Goal: Task Accomplishment & Management: Use online tool/utility

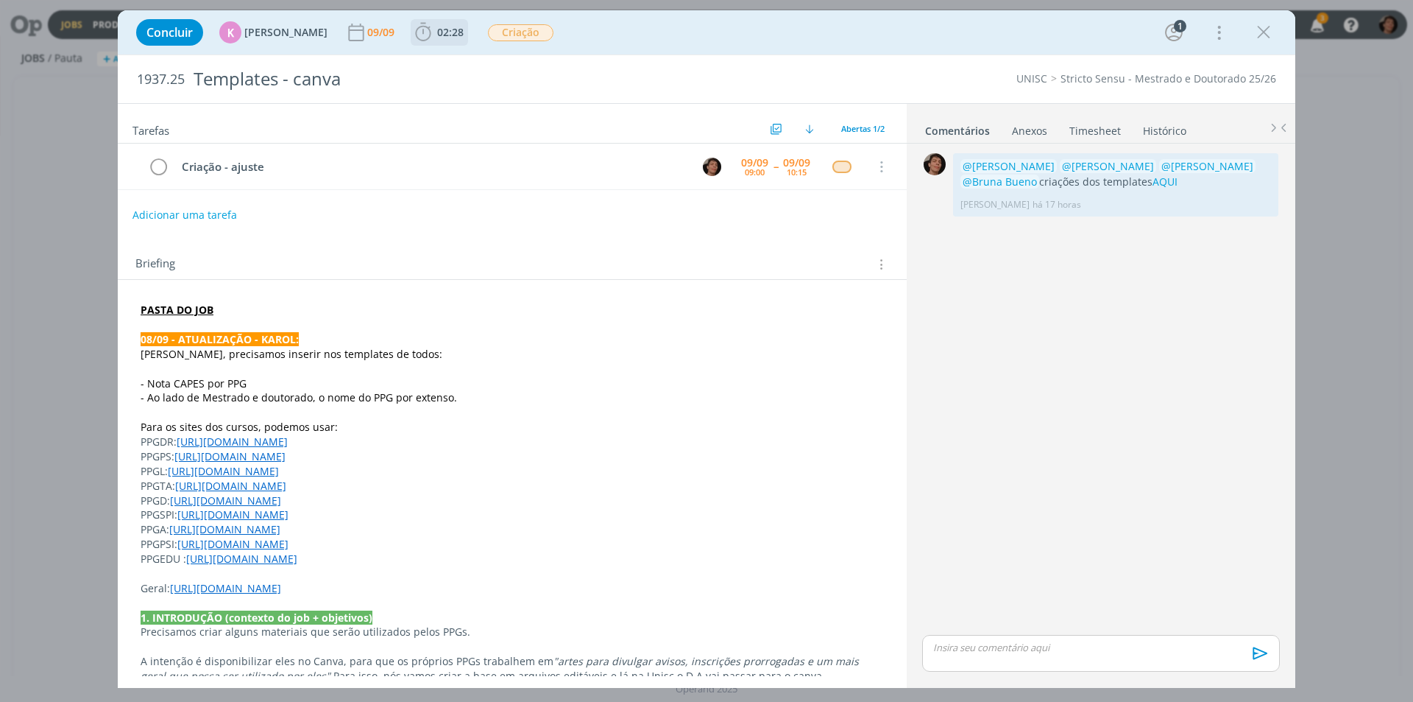
click at [428, 40] on span "02:28 Iniciar Apontar Data * [DATE] Horas * 00:00 Tarefa Selecione a tarefa Des…" at bounding box center [439, 32] width 57 height 27
click at [444, 25] on span "02:28" at bounding box center [450, 32] width 27 height 14
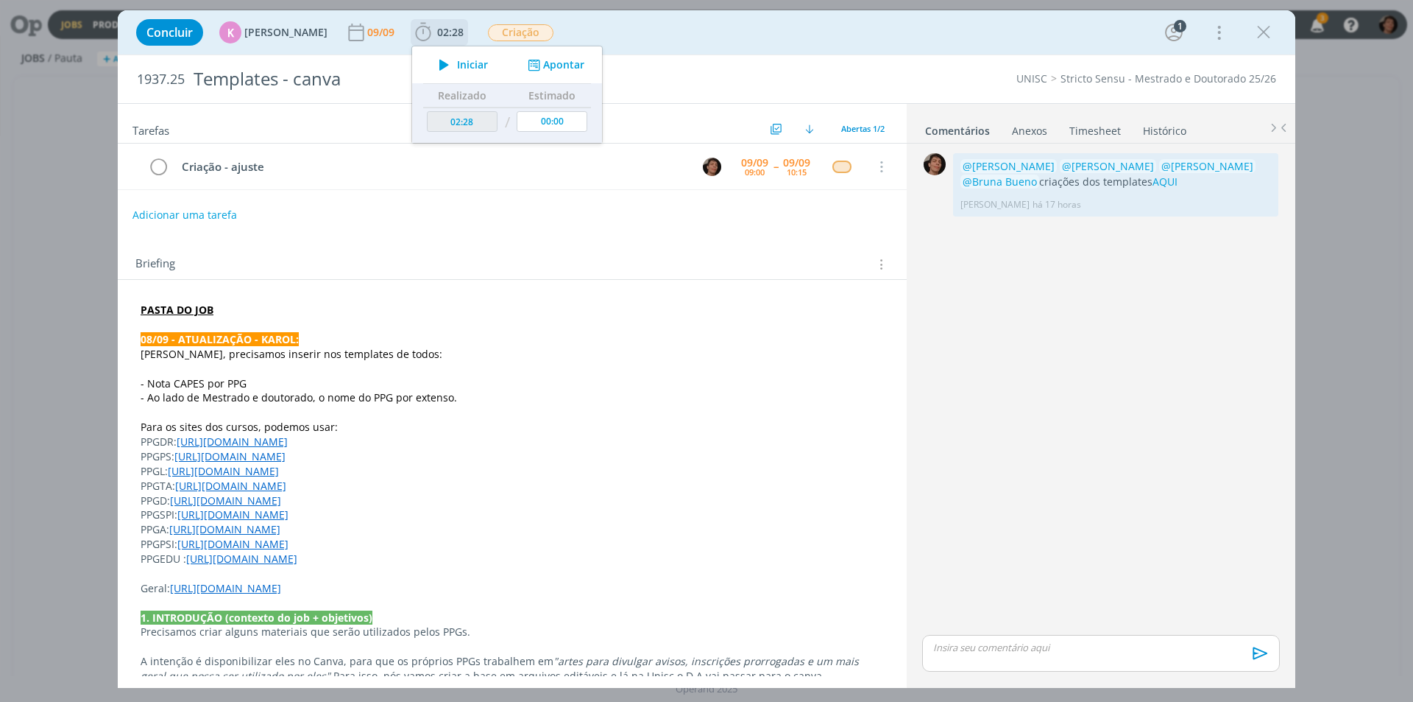
click at [457, 62] on span "Iniciar" at bounding box center [472, 65] width 31 height 10
click at [433, 63] on icon "dialog" at bounding box center [444, 64] width 26 height 19
click at [1394, 104] on icon at bounding box center [1400, 110] width 27 height 29
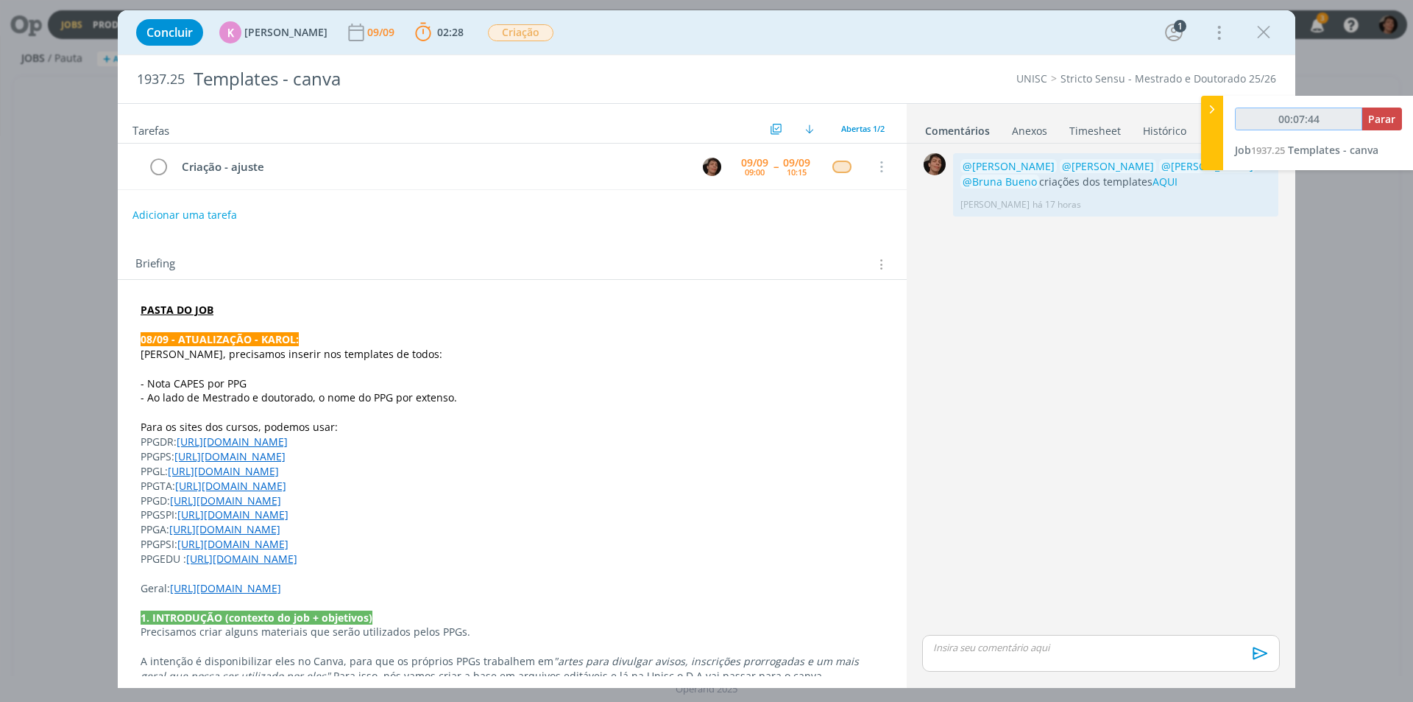
click at [1328, 120] on input "00:07:44" at bounding box center [1298, 118] width 127 height 23
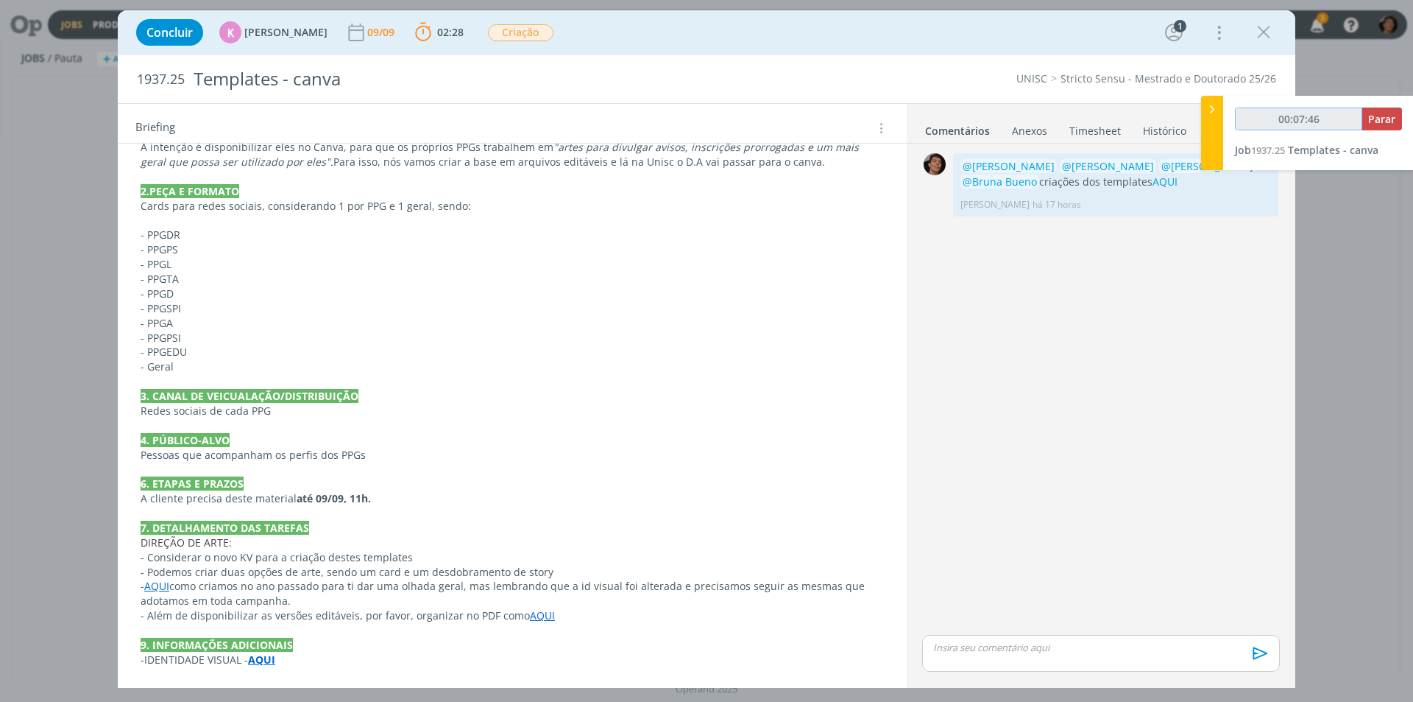
scroll to position [516, 0]
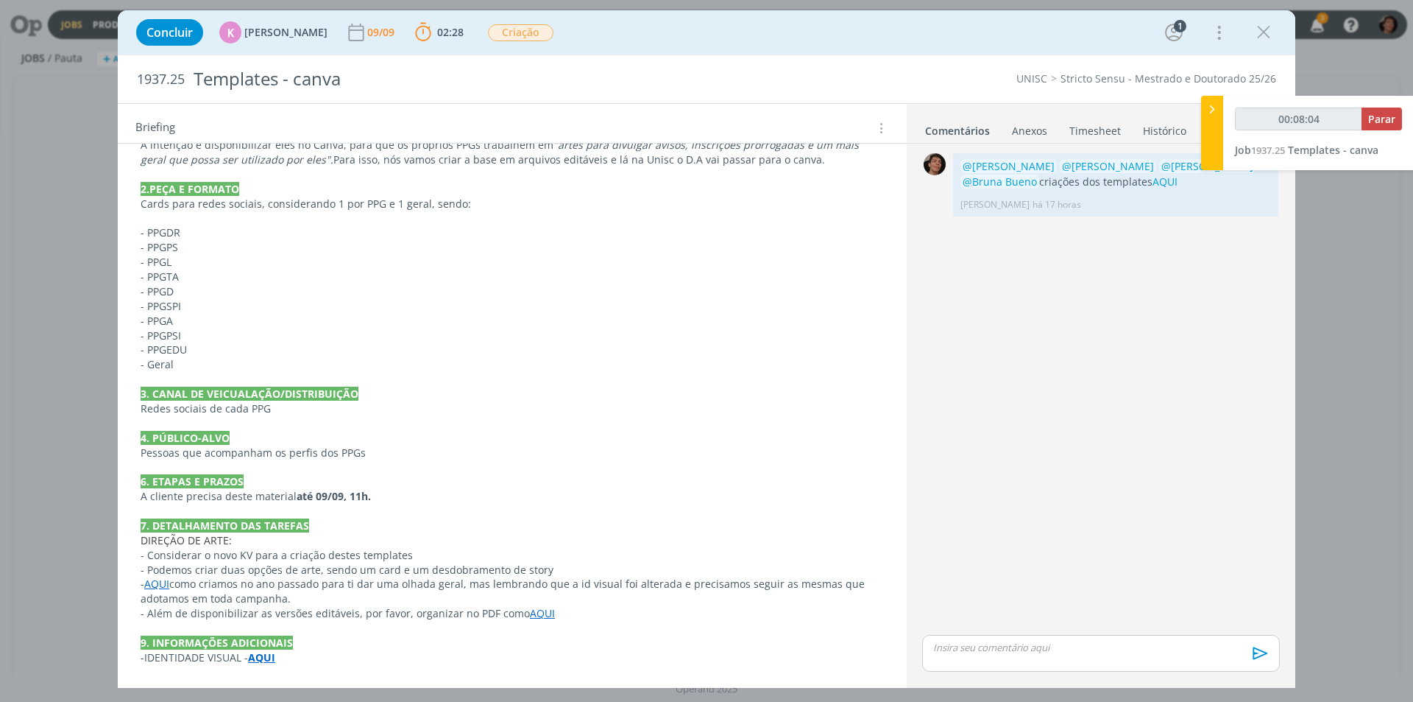
click at [960, 650] on p "dialog" at bounding box center [1101, 646] width 334 height 13
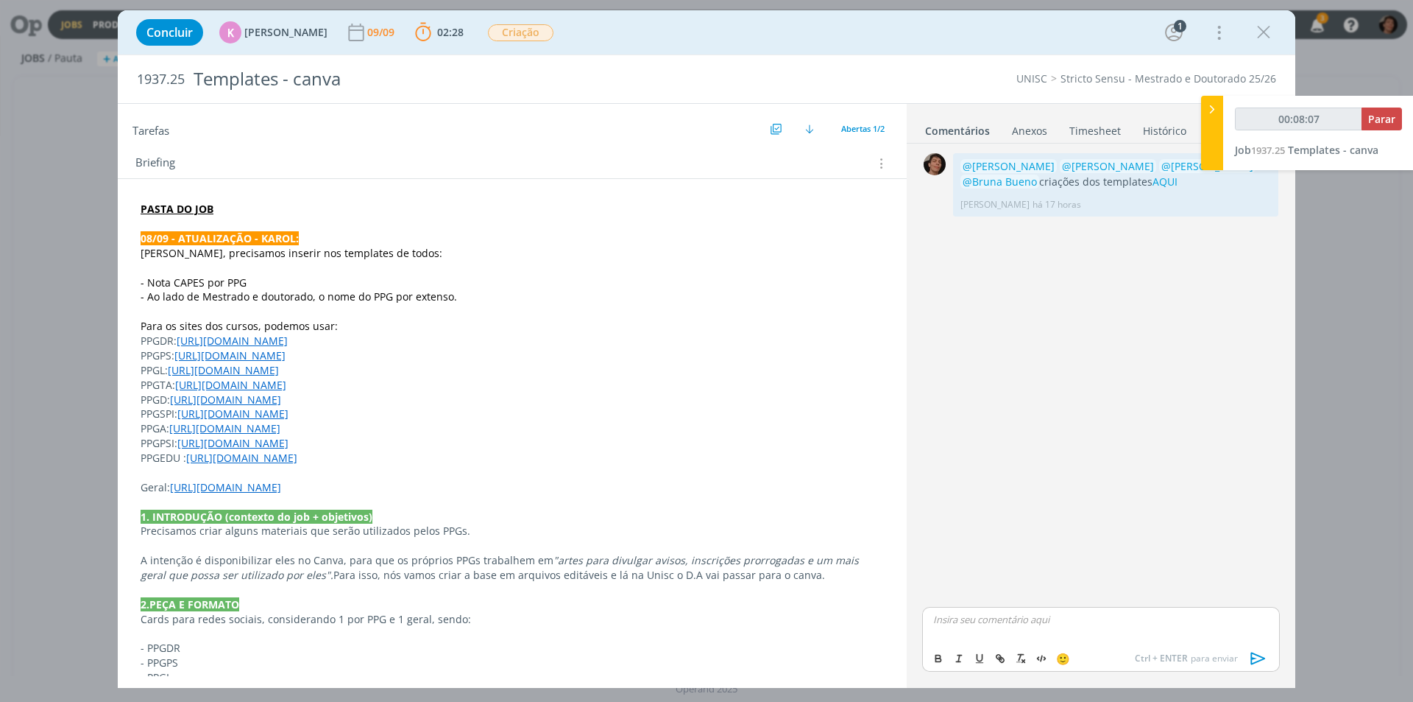
scroll to position [0, 0]
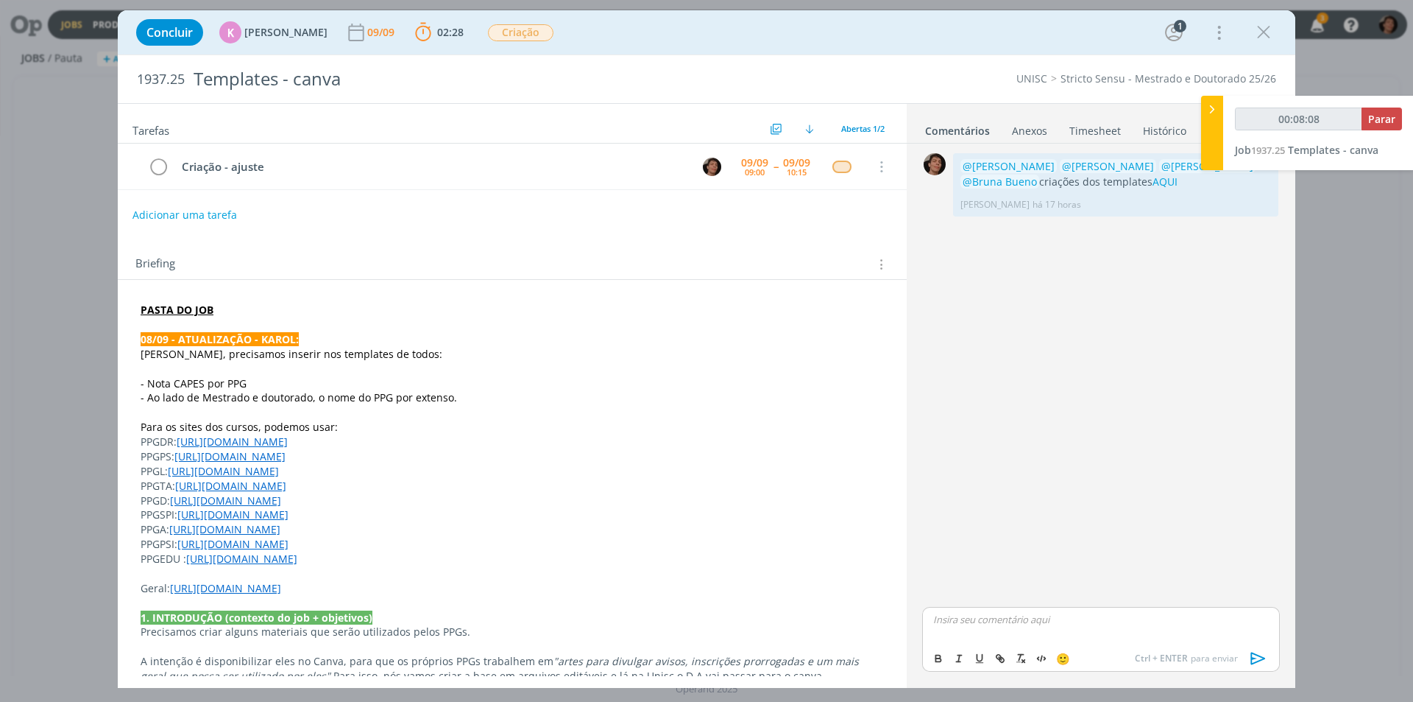
type input "00:08:09"
click at [1059, 568] on div "K [PERSON_NAME]" at bounding box center [1002, 571] width 113 height 18
click at [1097, 665] on span "[PERSON_NAME]" at bounding box center [1095, 666] width 91 height 16
click at [1169, 637] on span "[PERSON_NAME]" at bounding box center [1181, 640] width 91 height 16
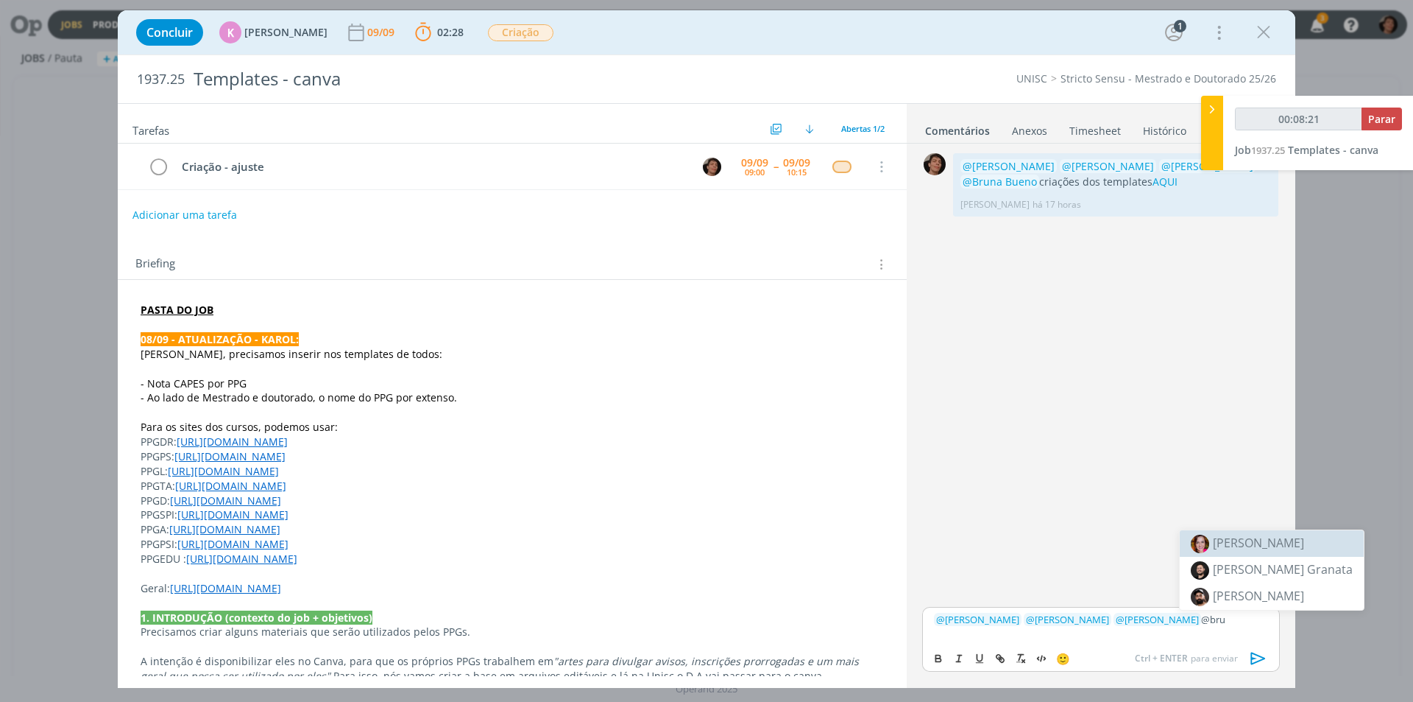
click at [1251, 550] on span "[PERSON_NAME]" at bounding box center [1258, 542] width 91 height 16
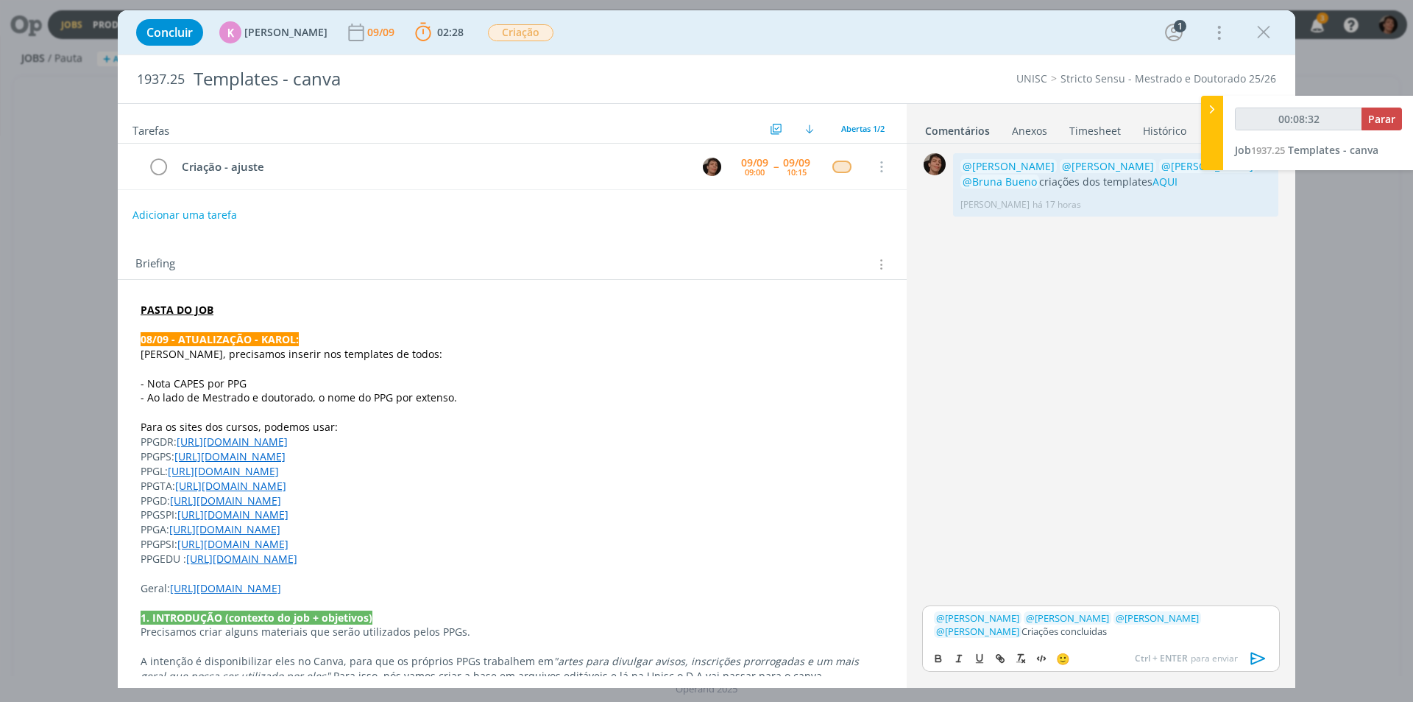
click at [971, 632] on p "﻿ @ [PERSON_NAME] ﻿ ﻿ @ [PERSON_NAME] ﻿ ﻿ @ [PERSON_NAME] ﻿ ﻿ @ [PERSON_NAME] ﻿…" at bounding box center [1101, 624] width 334 height 27
click at [1100, 629] on p "﻿ @ [PERSON_NAME] ﻿ ﻿ @ [PERSON_NAME] ﻿ ﻿ @ [PERSON_NAME] ﻿ ﻿ @ Bruna Bueno ﻿ C…" at bounding box center [1101, 624] width 334 height 27
drag, startPoint x: 1073, startPoint y: 632, endPoint x: 1112, endPoint y: 627, distance: 40.0
click at [1112, 627] on p "﻿ @ [PERSON_NAME] ﻿ ﻿ @ [PERSON_NAME] ﻿ ﻿ @ [PERSON_NAME] ﻿ ﻿ @ Bruna Bueno ﻿ C…" at bounding box center [1101, 624] width 334 height 27
type input "00:08:44"
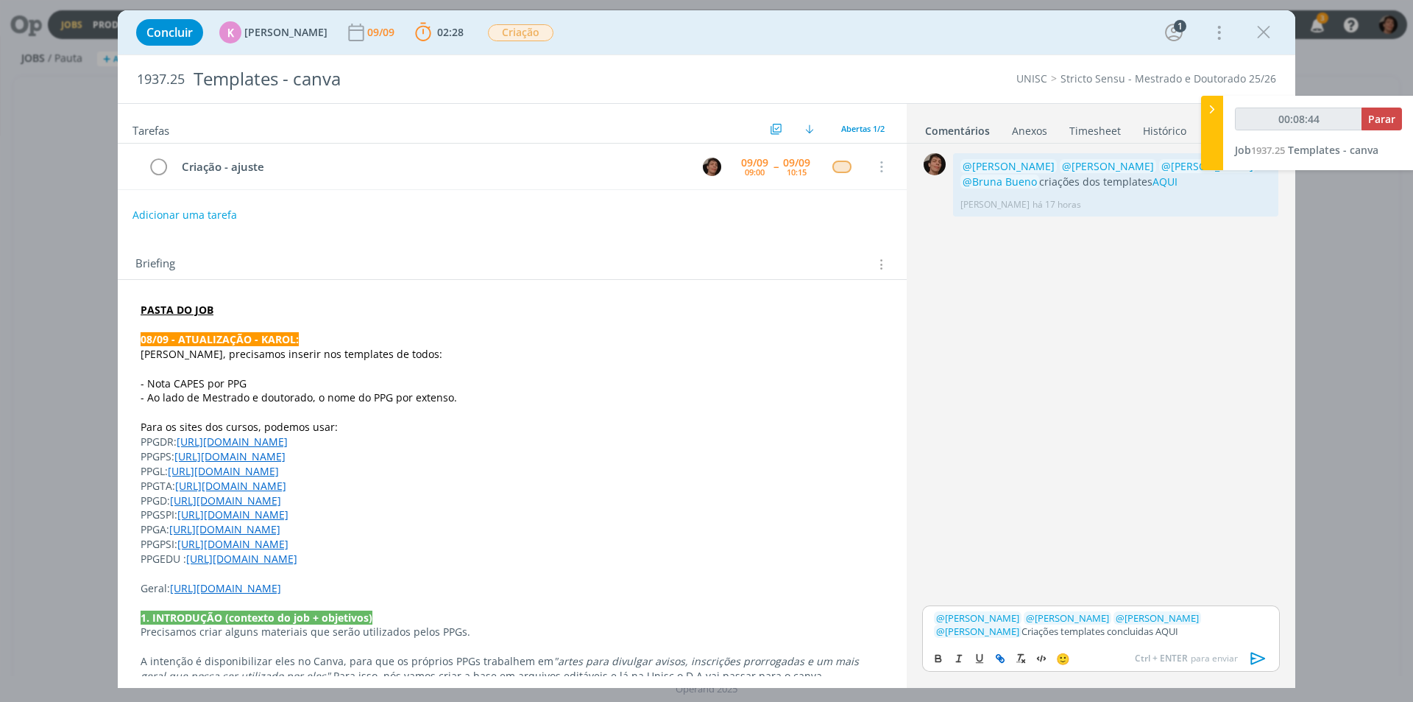
click at [1001, 652] on icon "dialog" at bounding box center [1001, 658] width 12 height 12
type input "AQUI"
type input "00:08:45"
paste input "[URL][DOMAIN_NAME]"
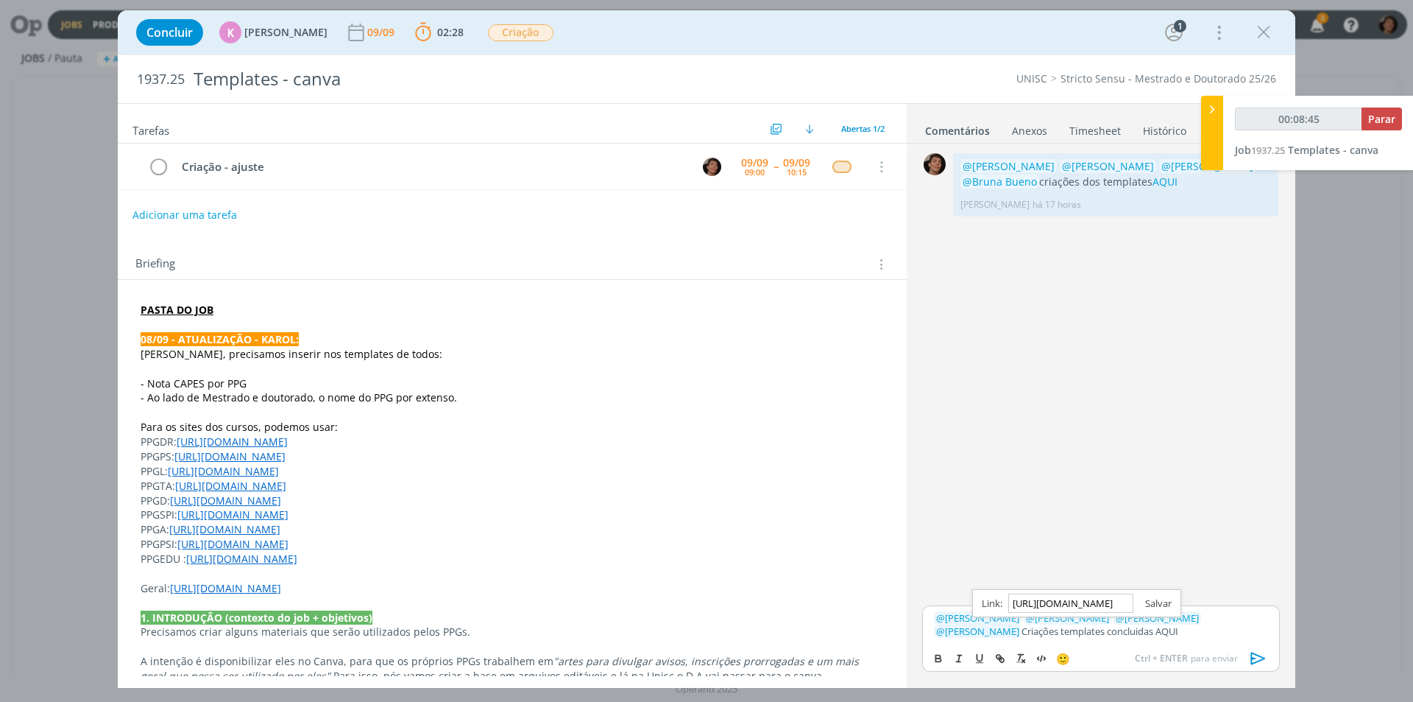
type input "[URL][DOMAIN_NAME]"
drag, startPoint x: 1162, startPoint y: 601, endPoint x: 1167, endPoint y: 607, distance: 7.8
click at [1161, 603] on link "dialog" at bounding box center [1153, 602] width 38 height 13
click at [1256, 655] on icon "dialog" at bounding box center [1259, 658] width 22 height 22
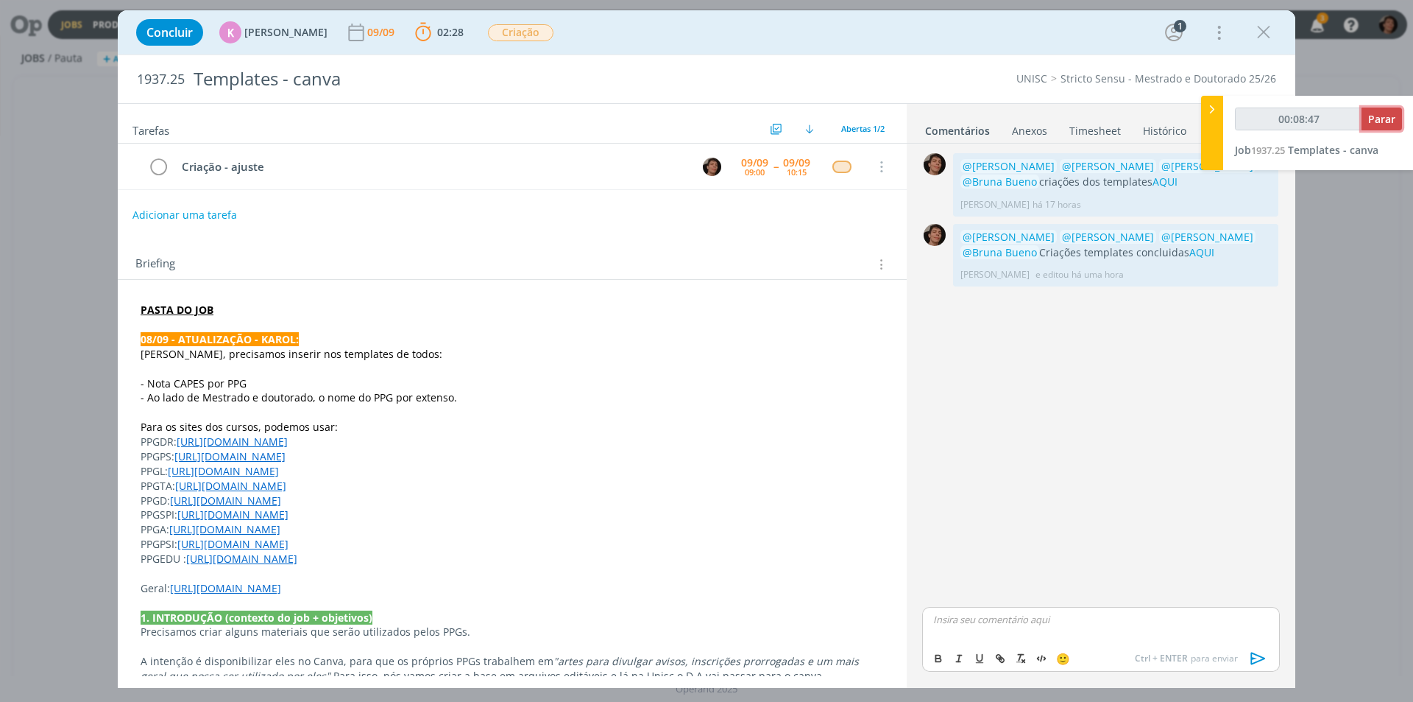
click at [1373, 130] on button "Parar" at bounding box center [1382, 118] width 40 height 23
type input "00:09:00"
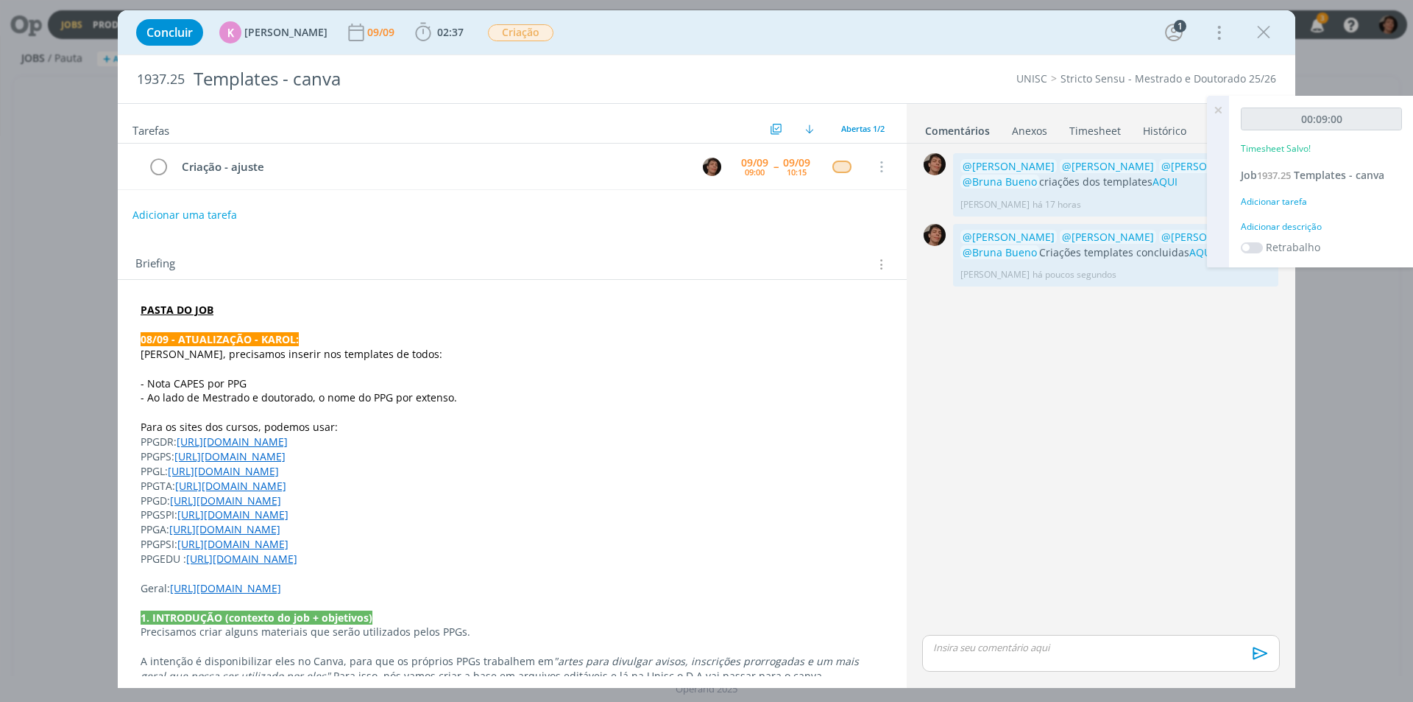
click at [1290, 224] on div "Adicionar descrição" at bounding box center [1321, 226] width 161 height 13
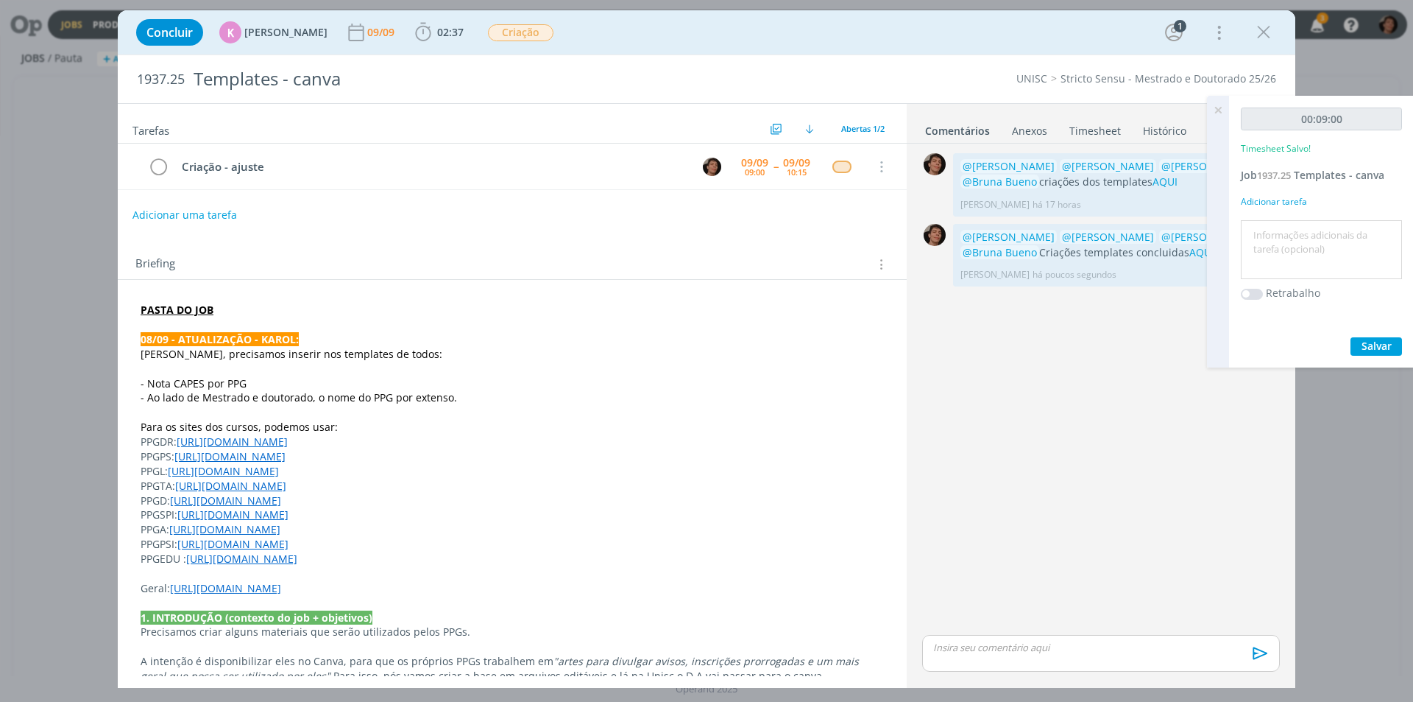
click at [1285, 233] on textarea at bounding box center [1322, 250] width 154 height 52
type textarea "criação"
click at [1377, 344] on span "Salvar" at bounding box center [1377, 346] width 30 height 14
click at [157, 168] on icon "dialog" at bounding box center [158, 167] width 21 height 22
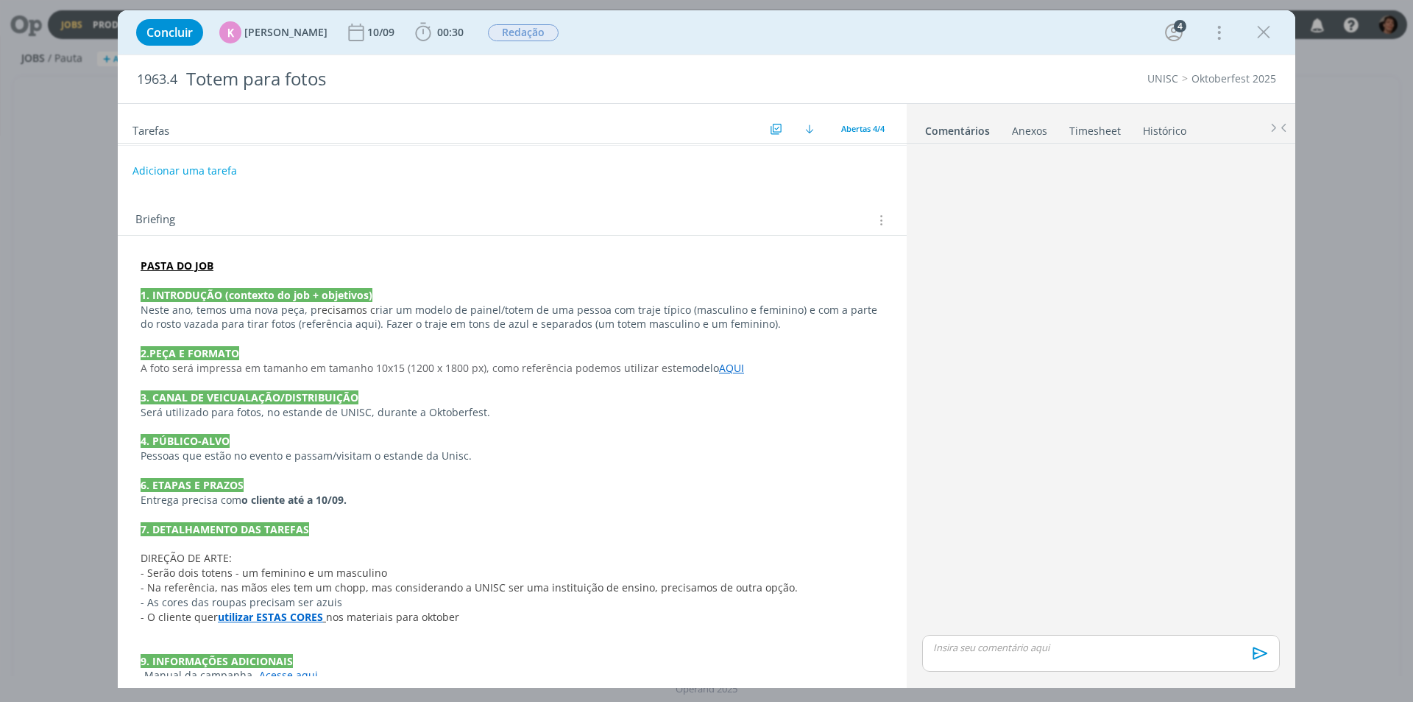
scroll to position [202, 0]
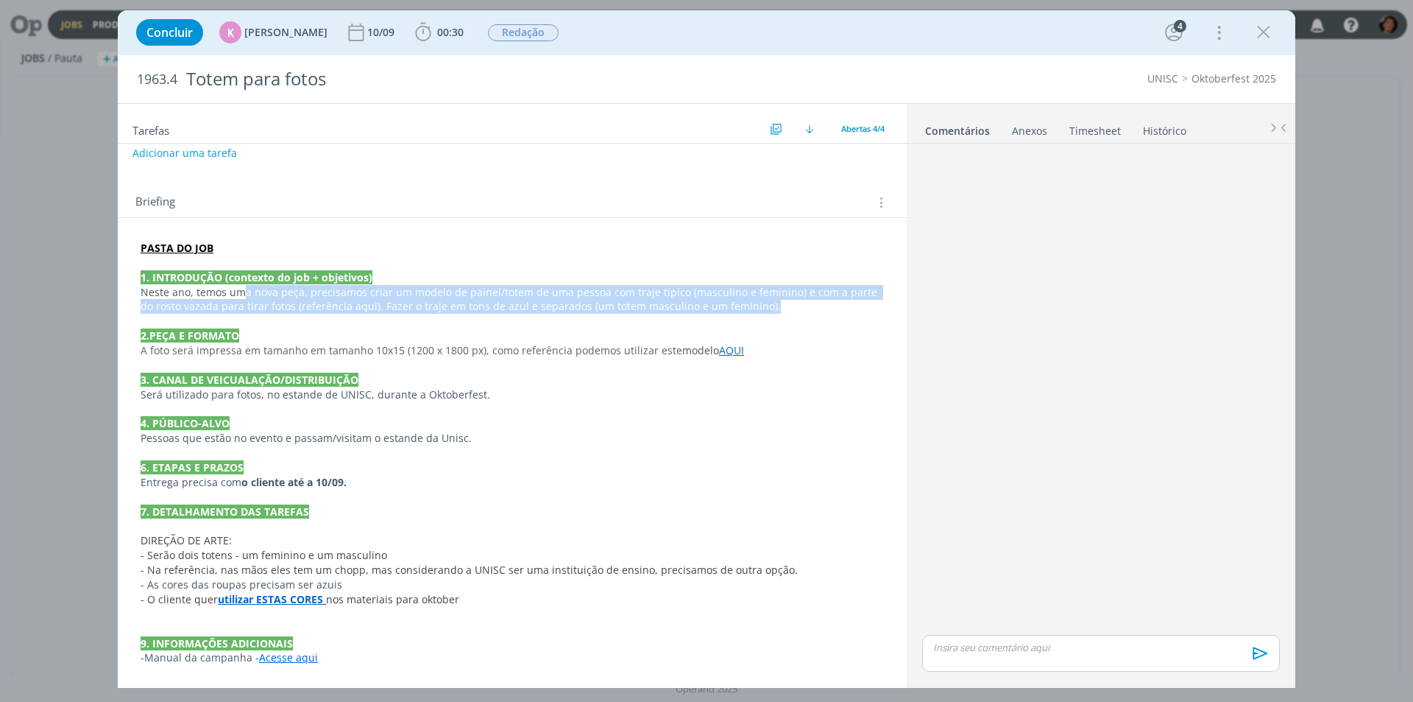
drag, startPoint x: 782, startPoint y: 310, endPoint x: 562, endPoint y: 327, distance: 220.8
click at [243, 286] on p "Neste ano, temos uma nova peça, p recisamos c riar um modelo de painel/totem de…" at bounding box center [512, 299] width 743 height 29
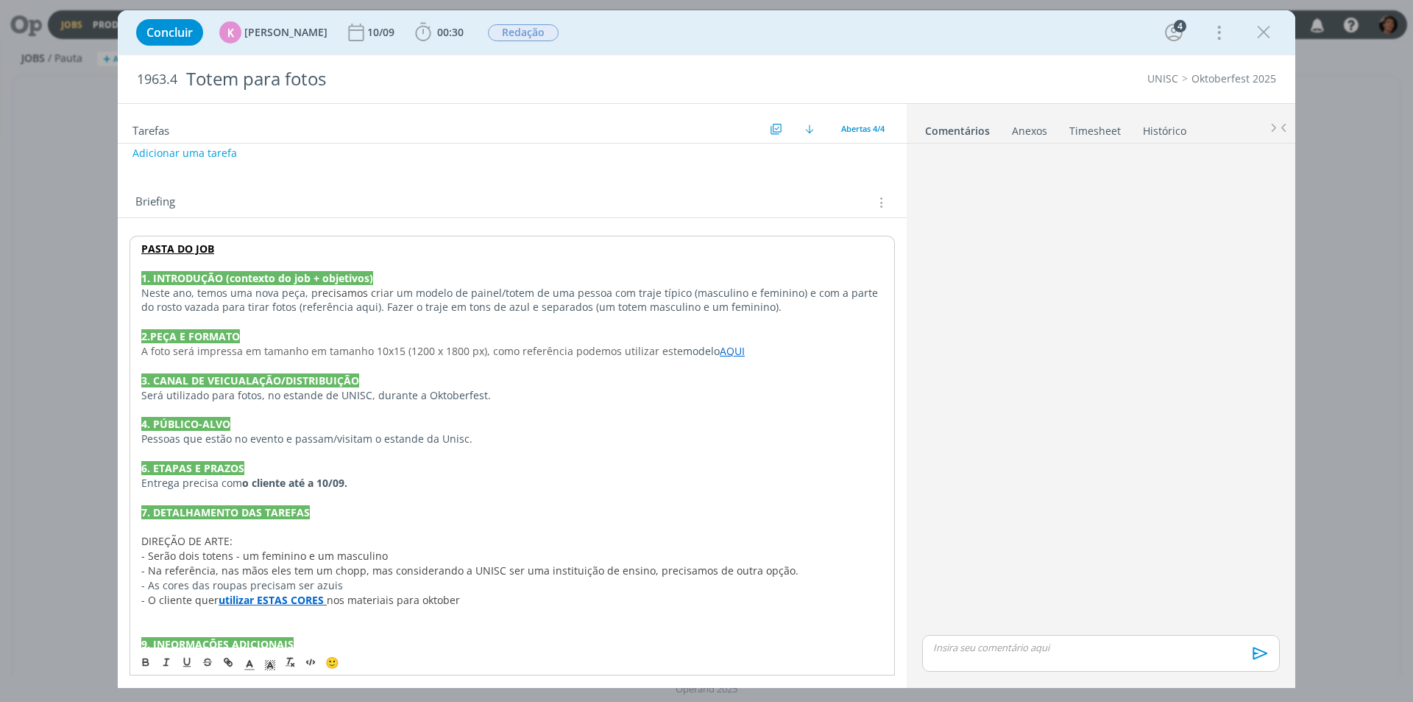
click at [690, 333] on p "2.PEÇA E FORMATO" at bounding box center [512, 336] width 742 height 15
click at [728, 354] on link "AQUI" at bounding box center [732, 351] width 25 height 14
drag, startPoint x: 706, startPoint y: 379, endPoint x: 718, endPoint y: 378, distance: 11.8
click at [706, 380] on link "https://sobeae.sharepoint.com/:i:/r/sites/SOBEAE/Documentos%20Compartilhados/Cl…" at bounding box center [683, 379] width 111 height 19
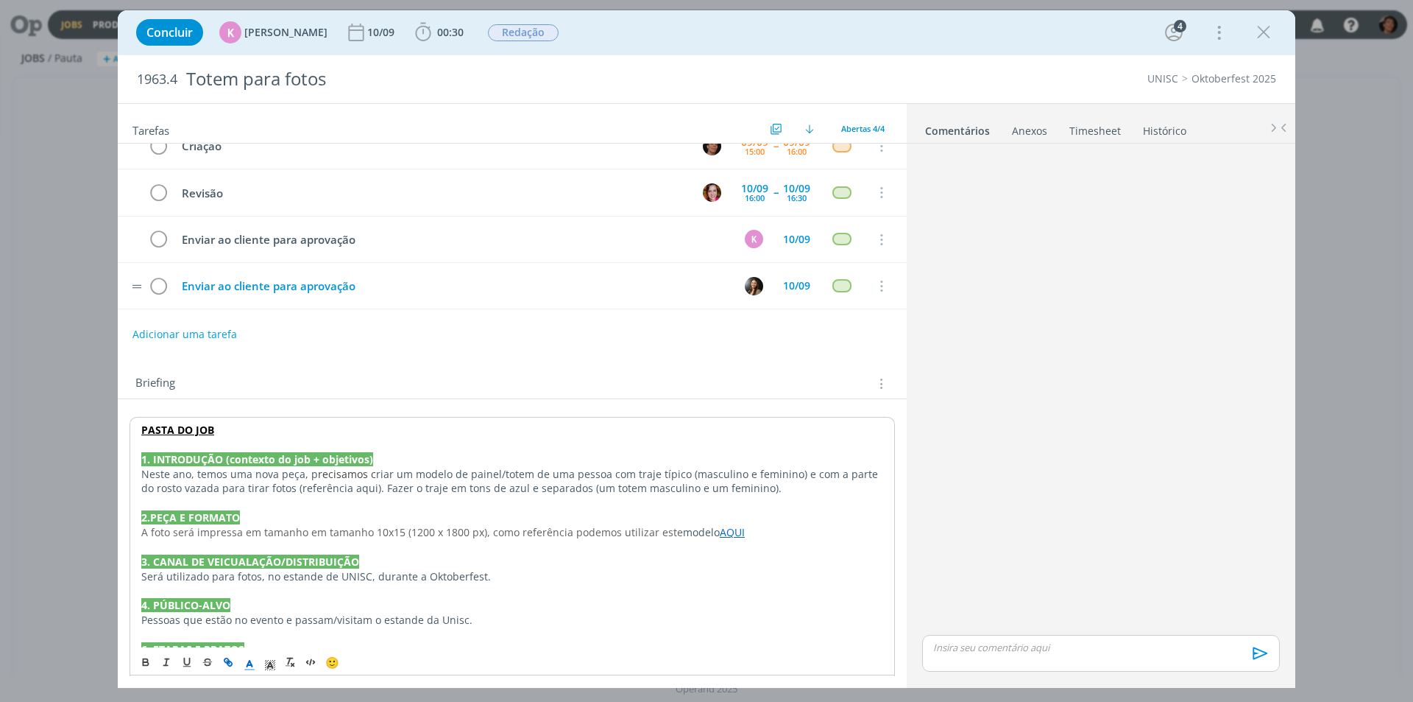
scroll to position [0, 0]
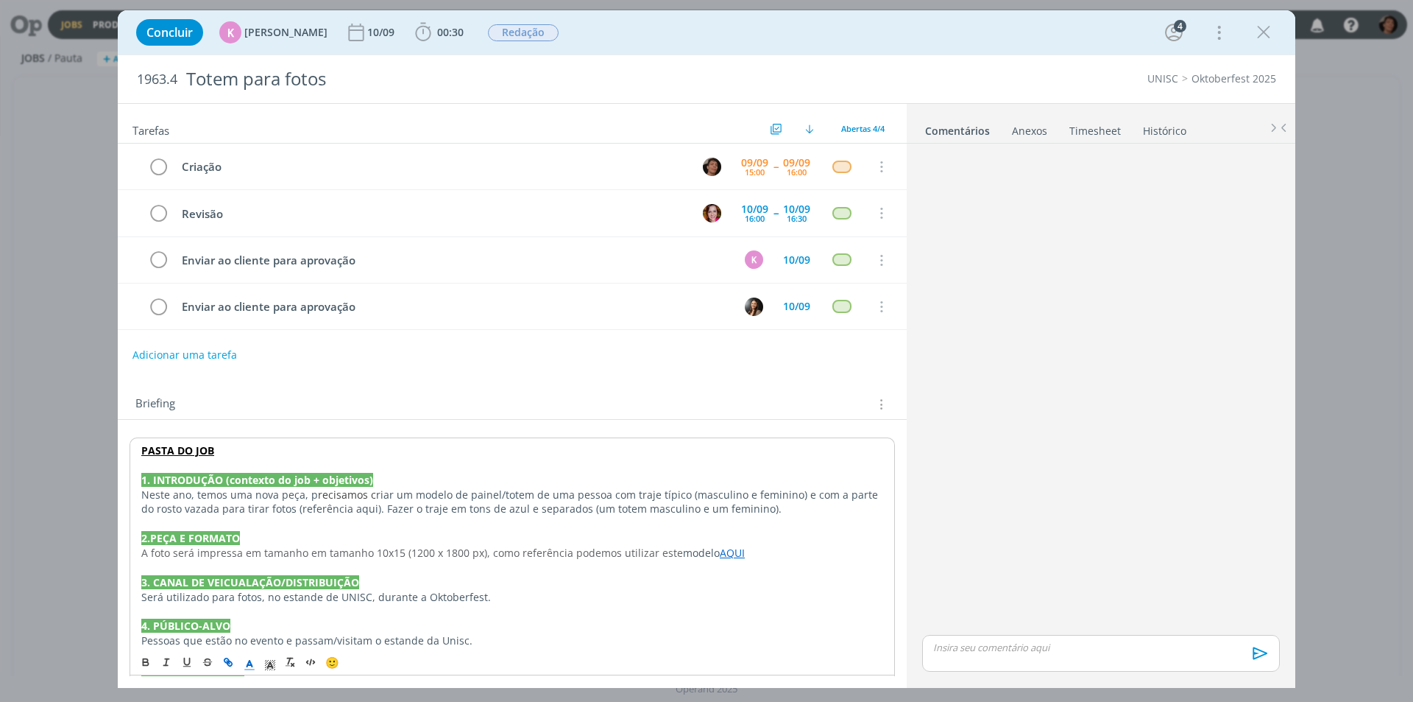
click at [339, 517] on p "dialog" at bounding box center [512, 523] width 742 height 15
click at [1265, 35] on icon "dialog" at bounding box center [1264, 32] width 22 height 22
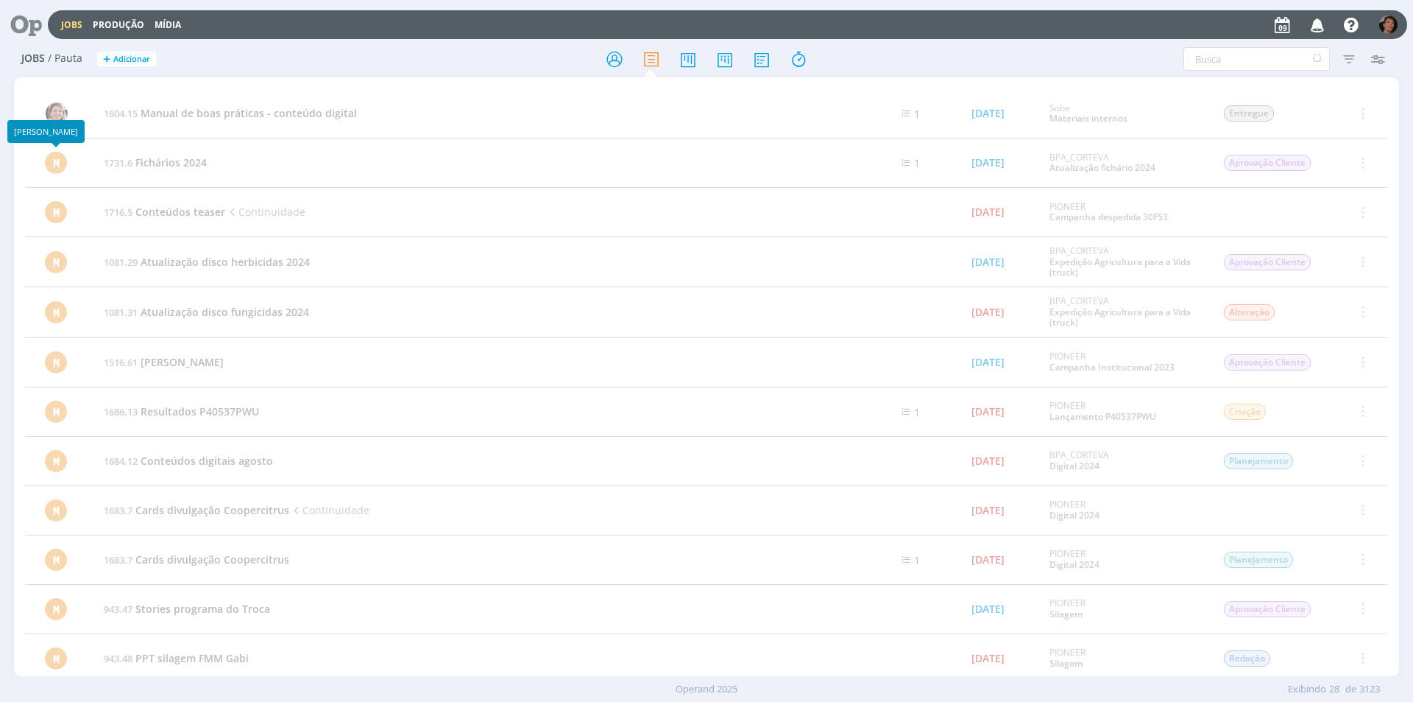
click at [0, 169] on div "Jobs / Pauta + Adicionar Atenção! Novo comportamento nos filtros de Pautas e Re…" at bounding box center [706, 375] width 1413 height 668
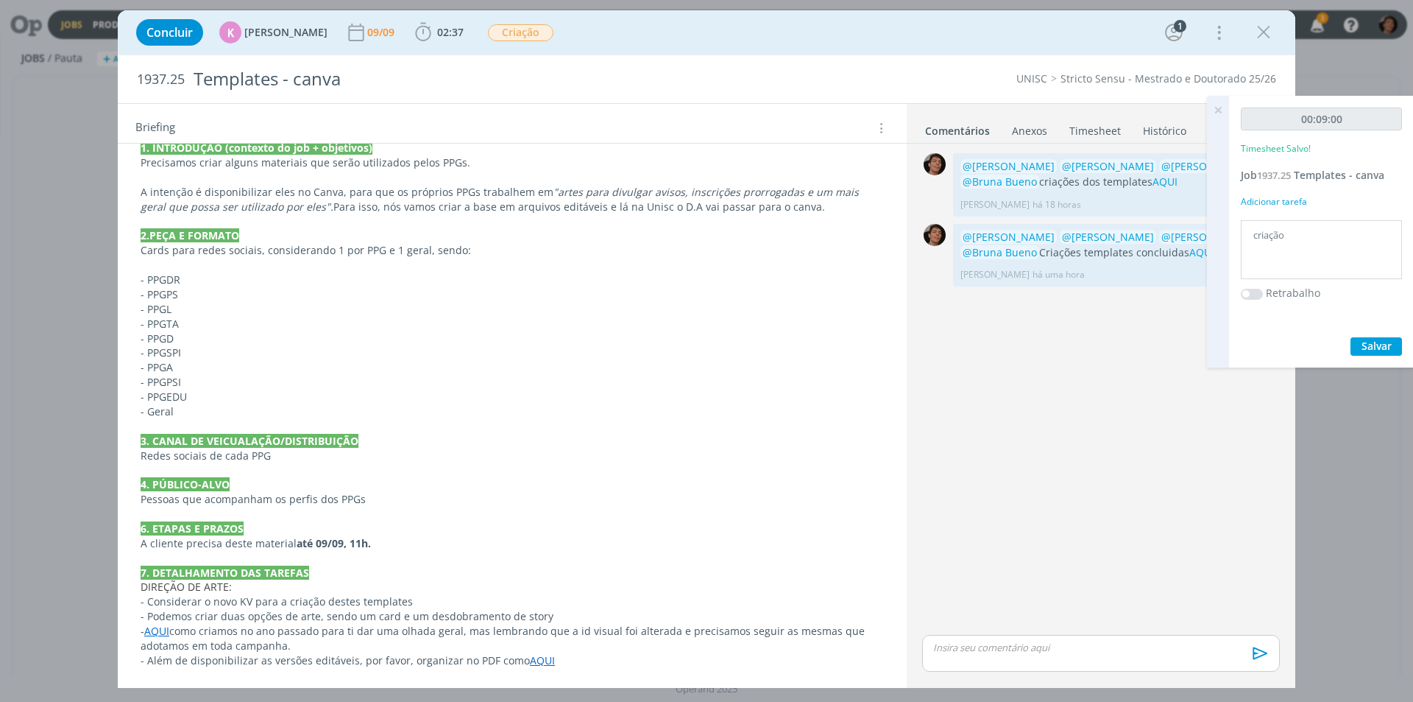
scroll to position [469, 0]
